Goal: Task Accomplishment & Management: Use online tool/utility

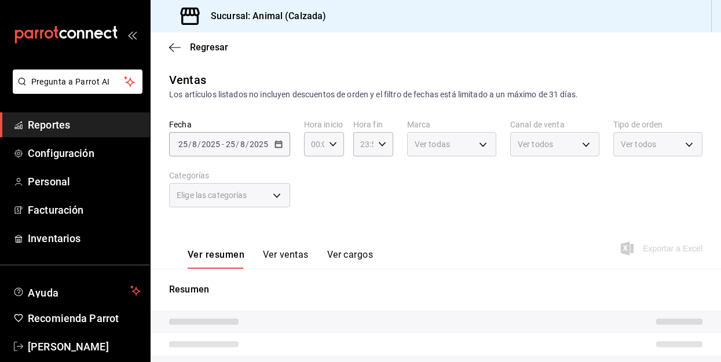
type input "05:00"
type input "5d35a5f4-3063-4397-a550-a8f4eca83956,9bcdf976-3d2d-44f2-8aa2-d656f6bc4aaa,d84f4…"
type input "e26472f3-9262-489d-bcba-4c6b034529c7"
type input "PARROT,UBER_EATS,RAPPI,DIDI_FOOD,ONLINE"
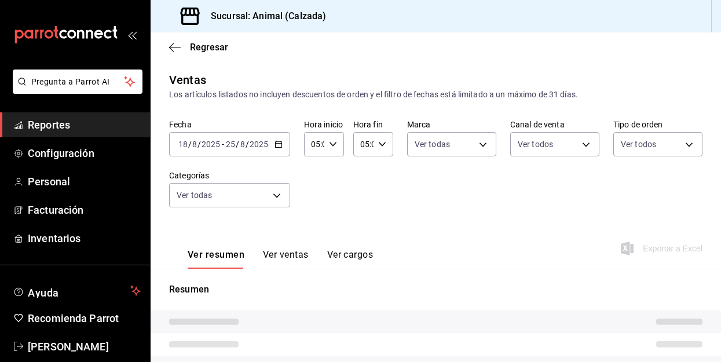
type input "588630d3-b511-4bba-a729-32472510037f,54b7ae00-ca47-4ec1-b7ff-55842c0a2b62,92293…"
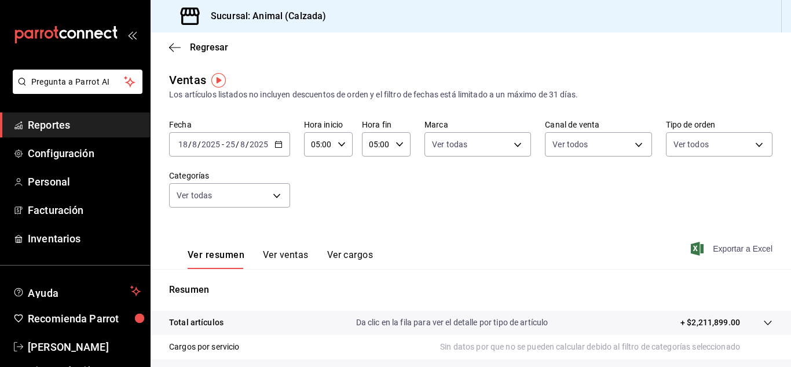
click at [721, 248] on span "Exportar a Excel" at bounding box center [732, 249] width 79 height 14
